Goal: Navigation & Orientation: Find specific page/section

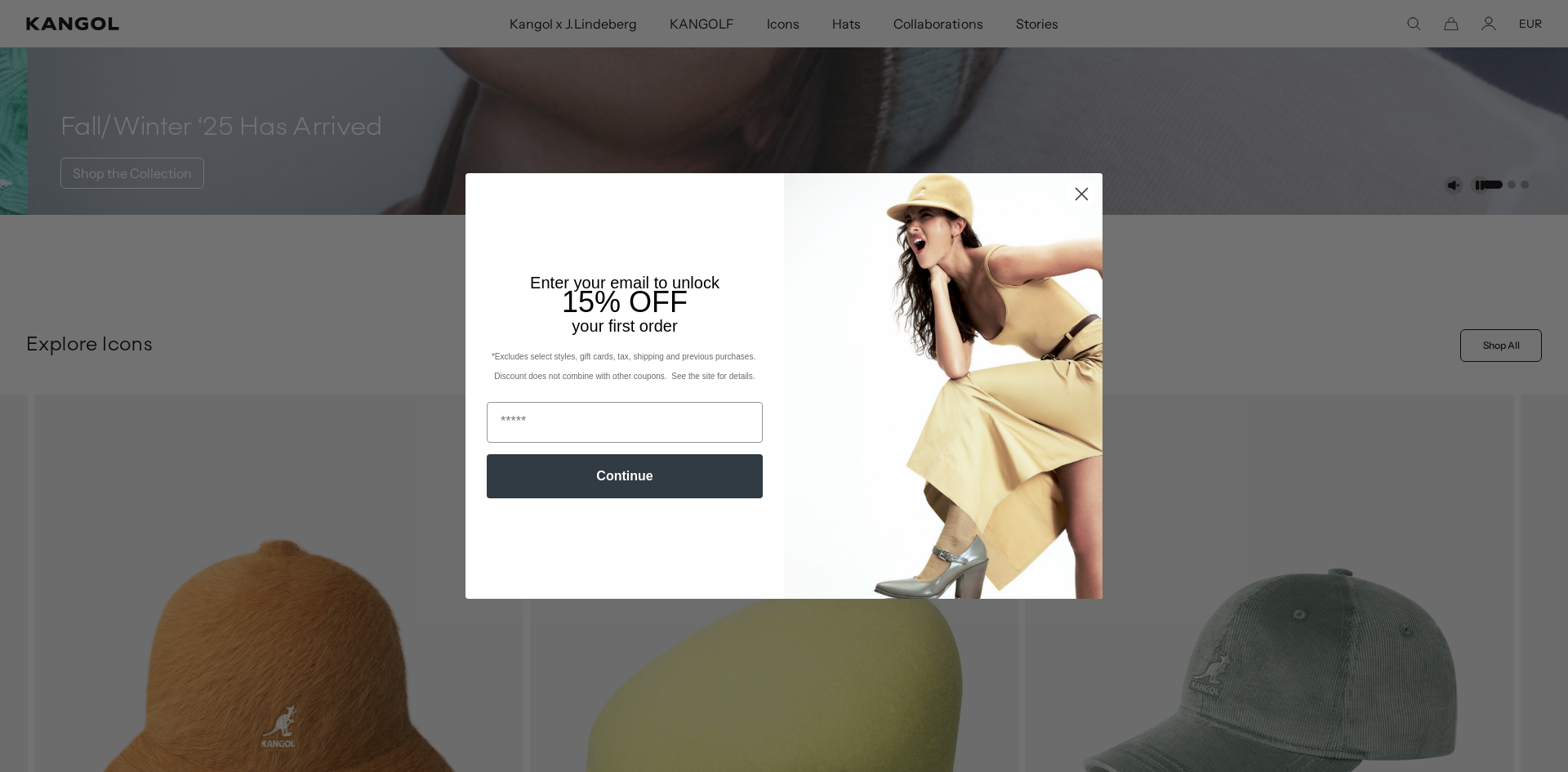
click at [1086, 201] on circle "Close dialog" at bounding box center [1081, 194] width 27 height 27
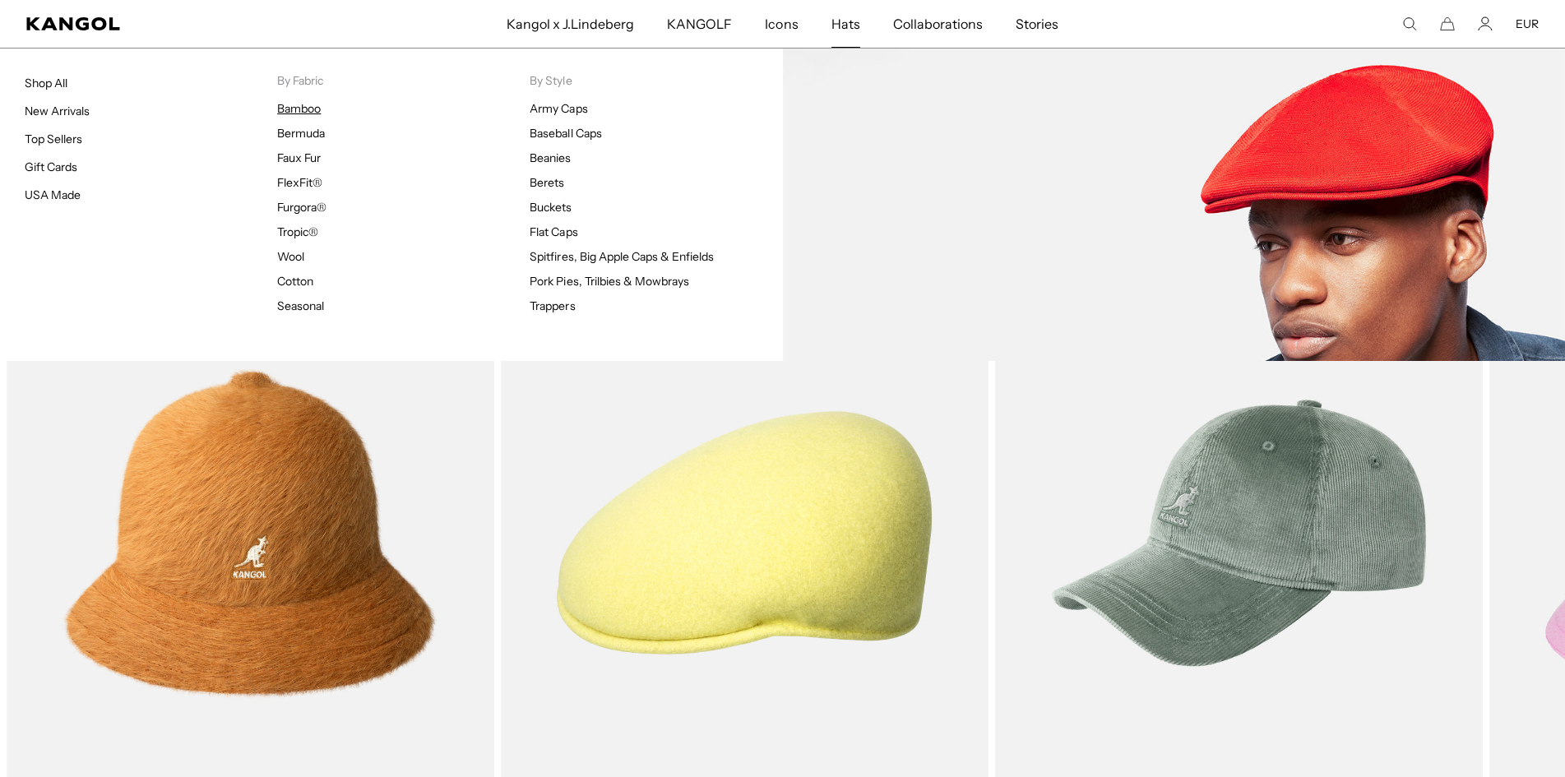
scroll to position [0, 339]
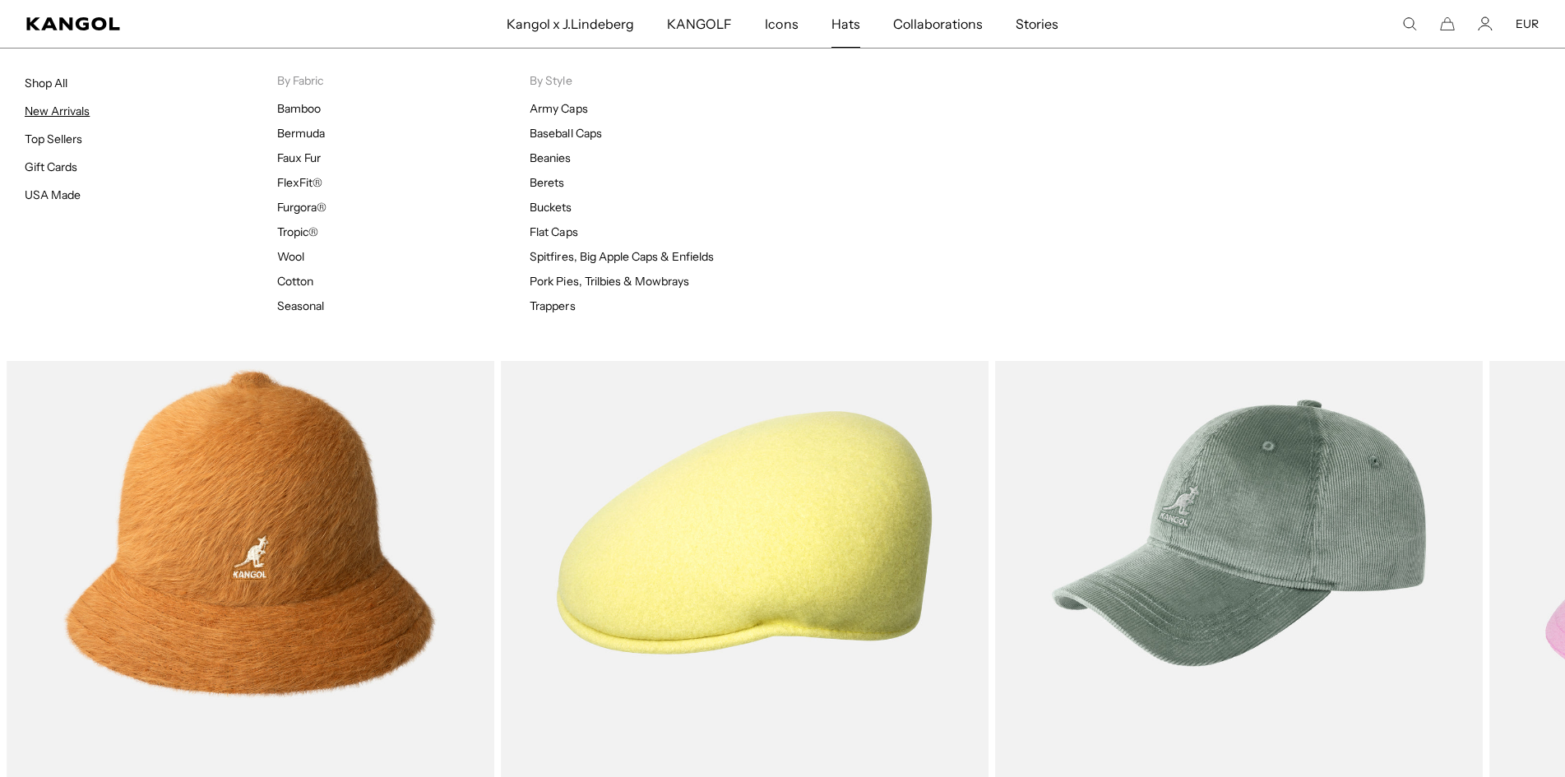
click at [54, 105] on link "New Arrivals" at bounding box center [57, 111] width 65 height 15
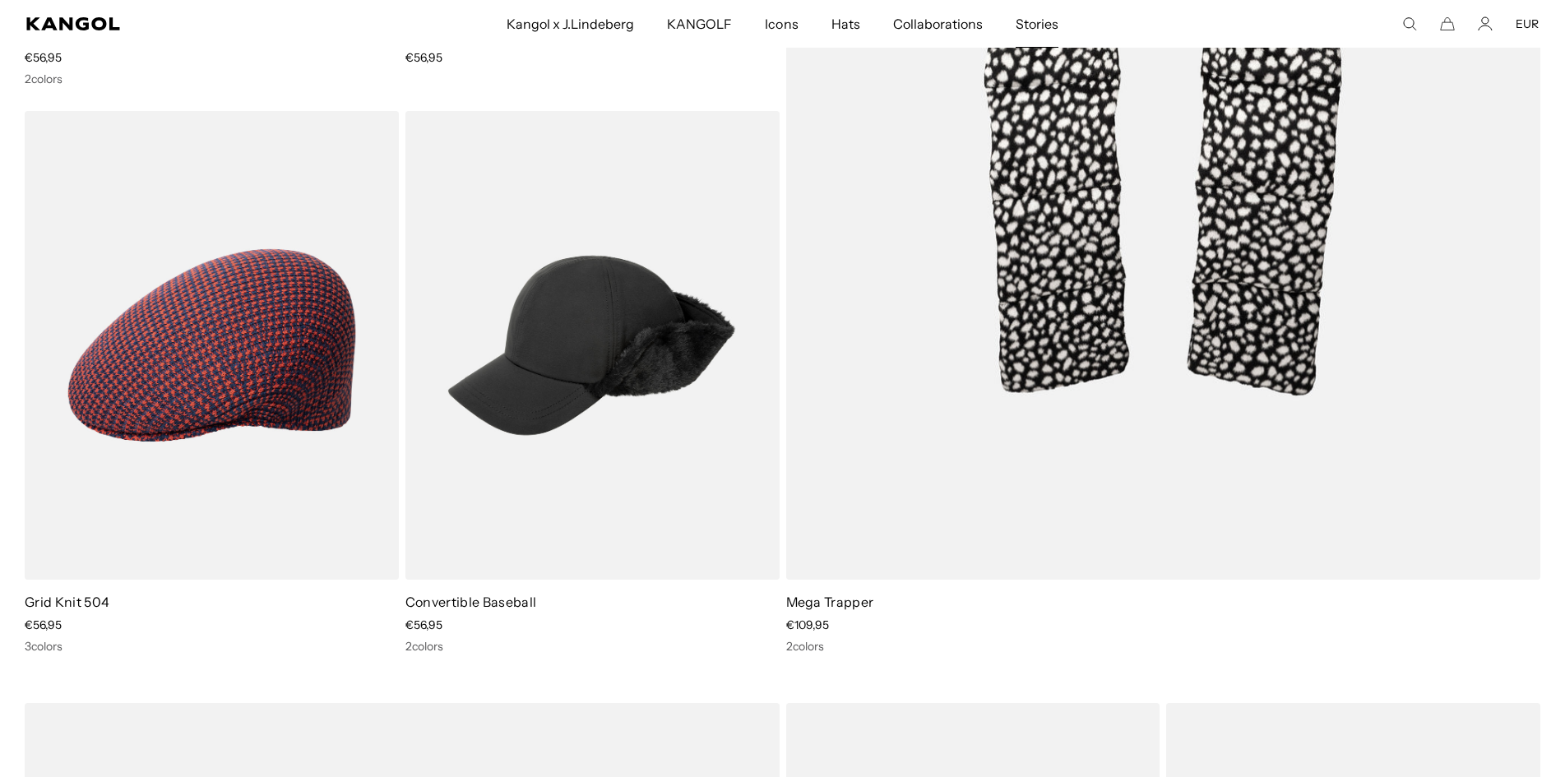
scroll to position [0, 339]
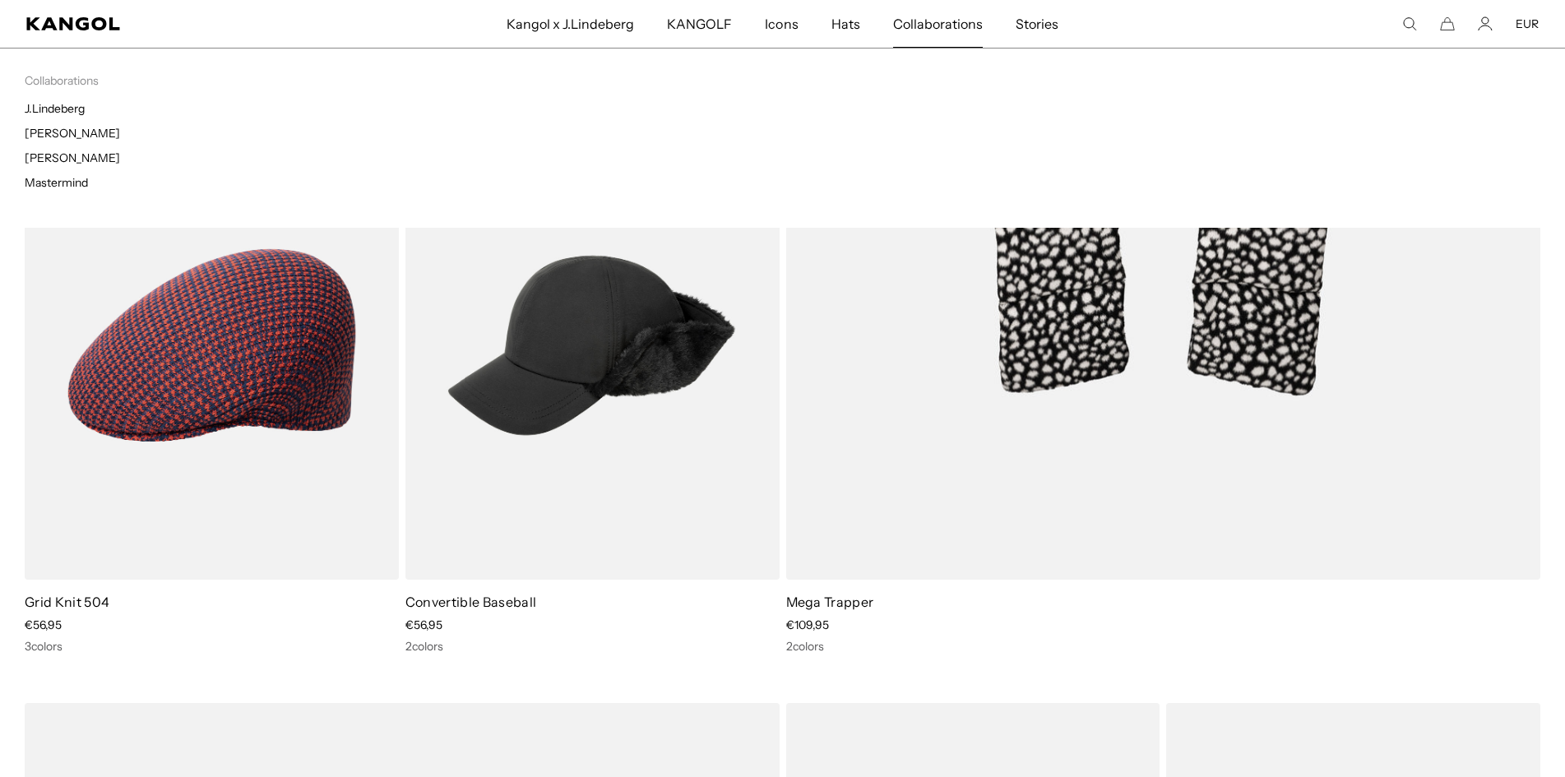
click at [964, 27] on span "Collaborations" at bounding box center [938, 24] width 90 height 48
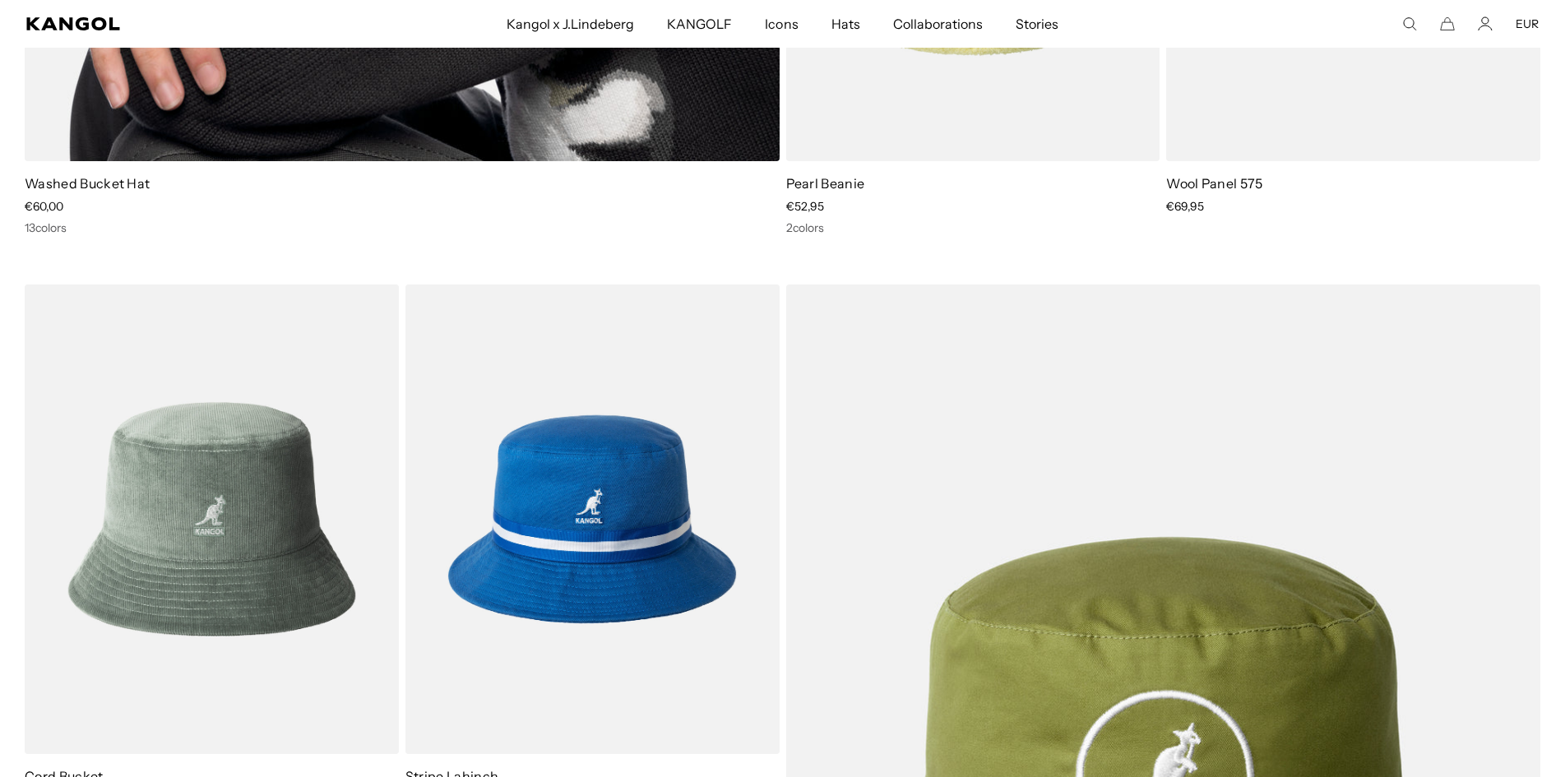
scroll to position [6827, 0]
